Goal: Task Accomplishment & Management: Complete application form

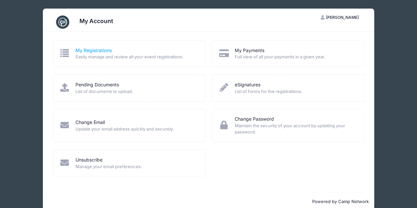
click at [106, 53] on link "My Registrations" at bounding box center [94, 50] width 36 height 7
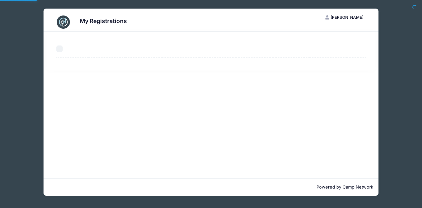
select select "50"
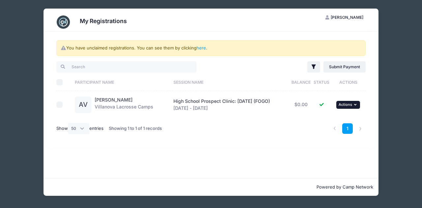
click at [357, 105] on icon "button" at bounding box center [356, 105] width 4 height 4
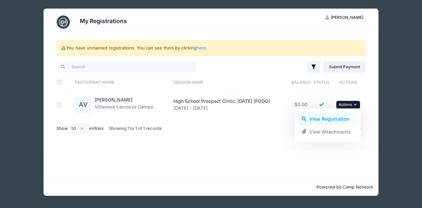
click at [344, 118] on link "View Registration" at bounding box center [328, 119] width 60 height 13
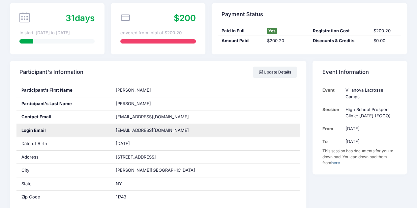
scroll to position [110, 0]
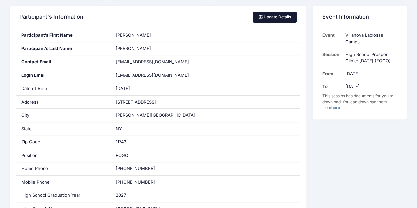
click at [277, 15] on link "Update Details" at bounding box center [275, 17] width 44 height 11
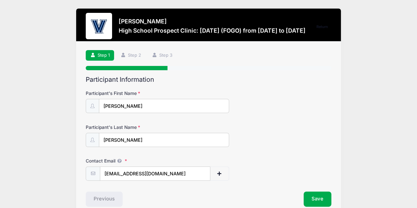
scroll to position [32, 0]
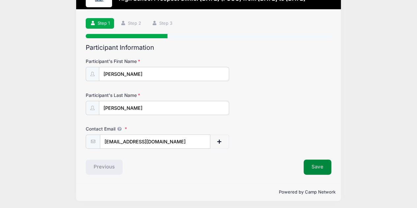
click at [319, 165] on button "Save" at bounding box center [318, 167] width 28 height 15
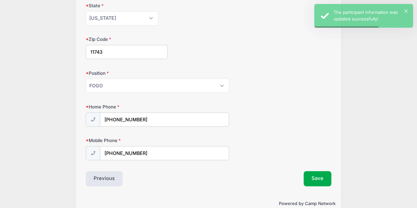
scroll to position [200, 0]
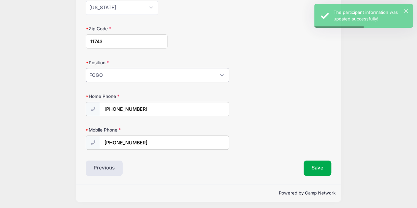
click at [220, 73] on select "Please Select Goalie Middie Defense Attack FOGO LSM" at bounding box center [157, 75] width 143 height 14
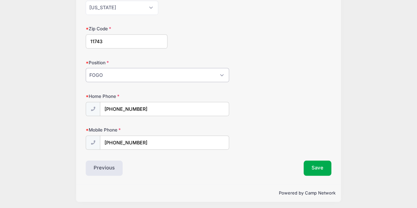
select select "Defense"
click at [86, 68] on select "Please Select Goalie Middie Defense Attack FOGO LSM" at bounding box center [157, 75] width 143 height 14
click at [326, 168] on button "Save" at bounding box center [318, 168] width 28 height 15
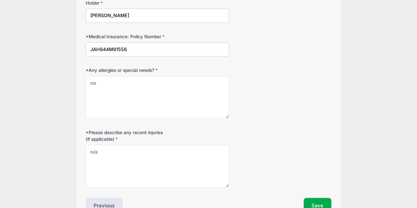
scroll to position [478, 0]
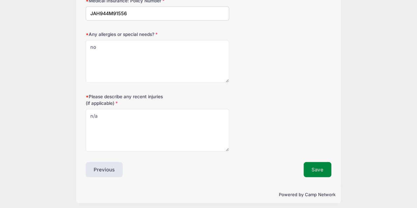
click at [320, 163] on button "Save" at bounding box center [318, 169] width 28 height 15
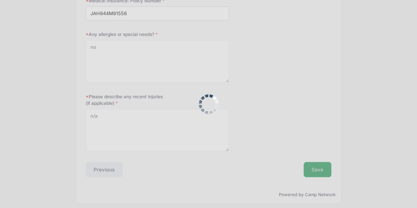
scroll to position [0, 0]
